Goal: Information Seeking & Learning: Learn about a topic

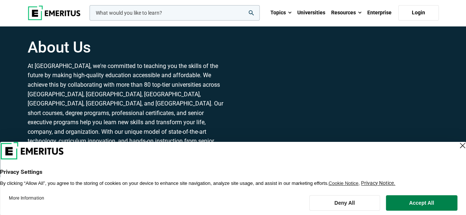
click at [457, 148] on div "Close Layer" at bounding box center [462, 146] width 10 height 10
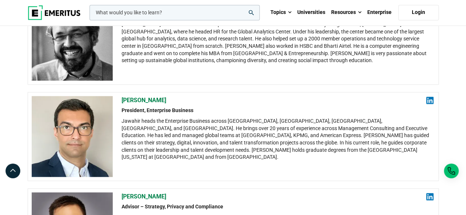
click at [375, 145] on div "Jawahir heads the Enterprise Business across [GEOGRAPHIC_DATA], [GEOGRAPHIC_DAT…" at bounding box center [278, 138] width 312 height 43
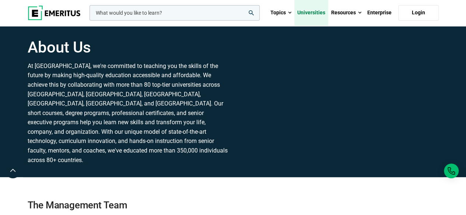
click at [314, 17] on link "Universities" at bounding box center [311, 13] width 34 height 26
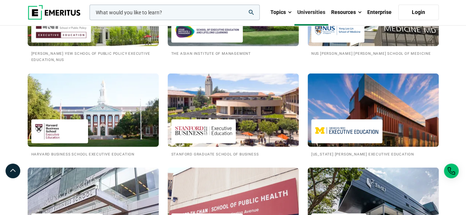
scroll to position [861, 0]
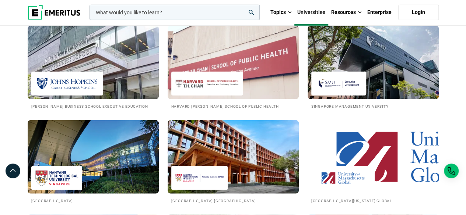
scroll to position [995, 0]
